Goal: Communication & Community: Answer question/provide support

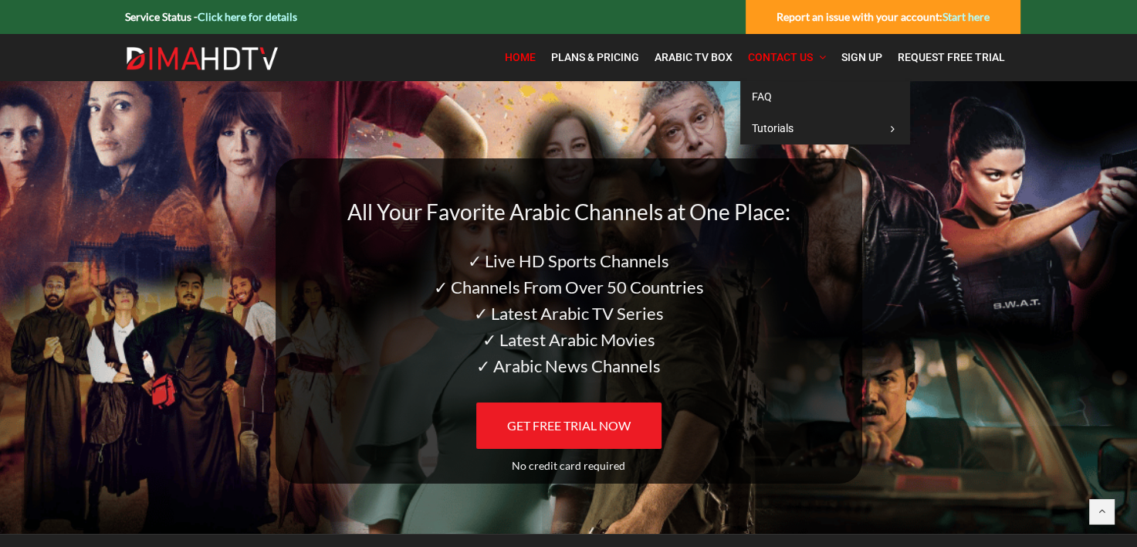
click at [791, 51] on span "Contact Us" at bounding box center [780, 57] width 65 height 12
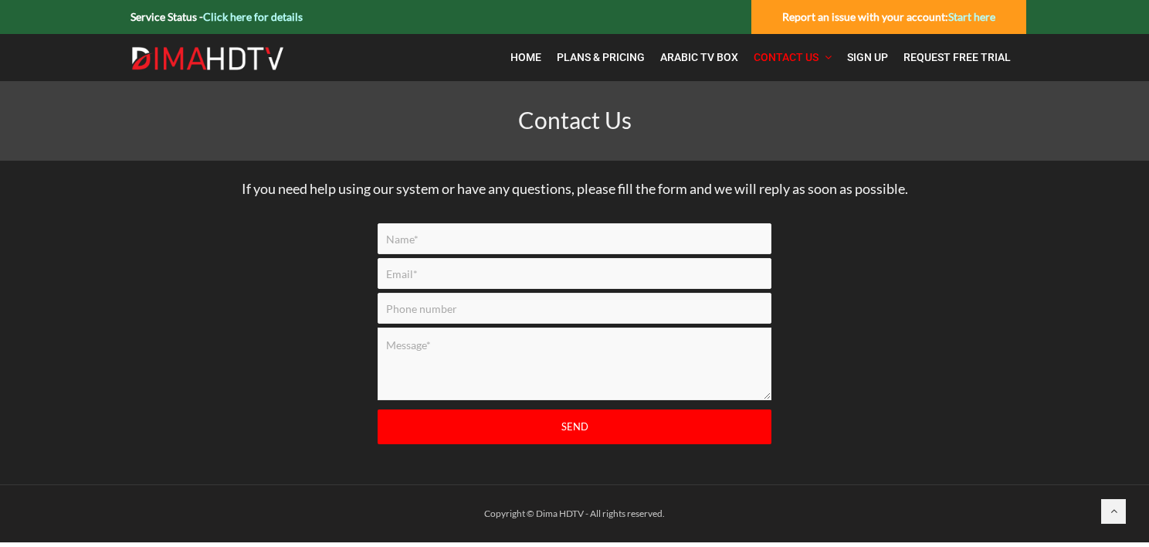
click at [437, 242] on input "Contact form" at bounding box center [575, 238] width 394 height 31
type input "Mr. james Balina"
type input "jimary@tbaytel.net"
type input "8076229850"
click at [452, 344] on textarea "Contact form" at bounding box center [575, 363] width 394 height 73
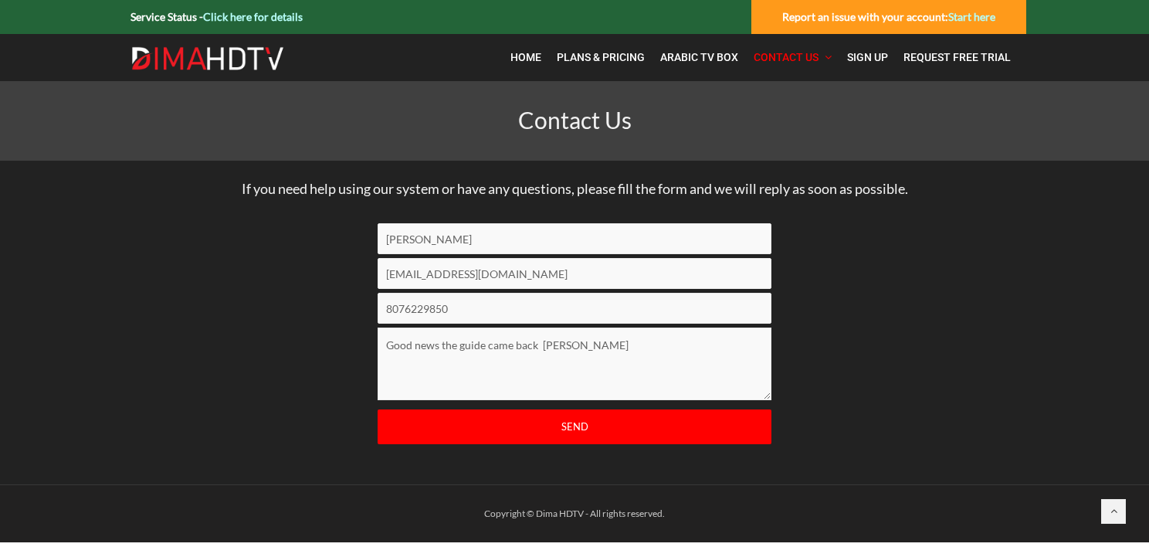
type textarea "Good news the guide came back jim"
click at [572, 430] on input "Send" at bounding box center [575, 426] width 394 height 35
